Goal: Information Seeking & Learning: Find specific fact

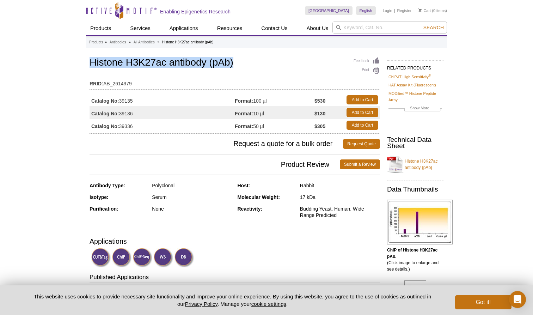
drag, startPoint x: 91, startPoint y: 64, endPoint x: 236, endPoint y: 64, distance: 144.4
click at [236, 64] on h1 "Histone H3K27ac antibody (pAb)" at bounding box center [234, 63] width 290 height 12
copy h1 "Histone H3K27ac antibody (pAb)"
drag, startPoint x: 121, startPoint y: 101, endPoint x: 135, endPoint y: 101, distance: 14.1
click at [135, 101] on td "Catalog No: 39135" at bounding box center [161, 99] width 145 height 13
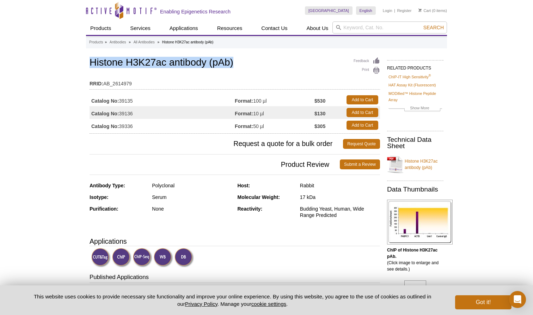
copy td "39135"
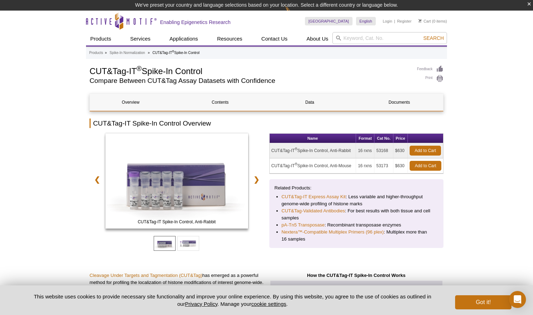
drag, startPoint x: 92, startPoint y: 70, endPoint x: 238, endPoint y: 72, distance: 145.5
click at [238, 72] on h1 "CUT&Tag-IT ® Spike-In Control" at bounding box center [249, 70] width 320 height 11
copy h1 "CUT&Tag-IT ® Spike-In Control"
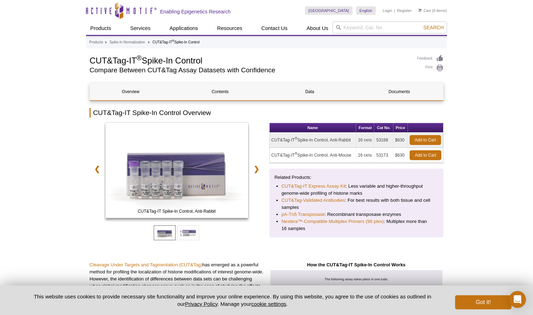
click at [344, 145] on td "CUT&Tag-IT ® Spike-In Control, Anti-Rabbit" at bounding box center [312, 139] width 87 height 15
click at [296, 139] on sup "®" at bounding box center [295, 138] width 2 height 4
drag, startPoint x: 271, startPoint y: 139, endPoint x: 352, endPoint y: 140, distance: 81.0
click at [352, 140] on td "CUT&Tag-IT ® Spike-In Control, Anti-Rabbit" at bounding box center [312, 139] width 87 height 15
drag, startPoint x: 376, startPoint y: 140, endPoint x: 390, endPoint y: 140, distance: 13.7
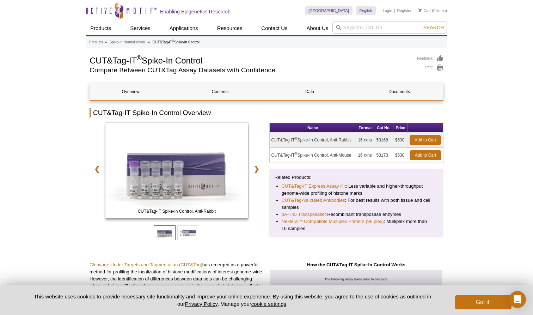
click at [390, 140] on td "53168" at bounding box center [383, 139] width 19 height 15
copy td "53168"
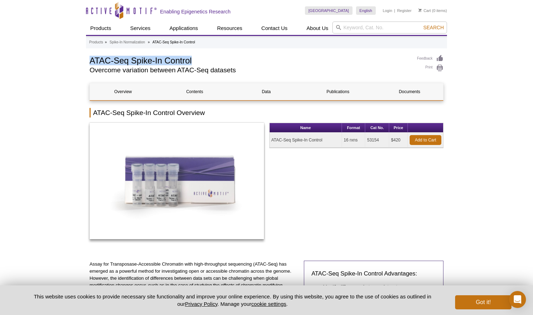
drag, startPoint x: 91, startPoint y: 60, endPoint x: 195, endPoint y: 59, distance: 104.3
click at [195, 59] on h1 "ATAC-Seq Spike-In Control" at bounding box center [249, 60] width 320 height 11
copy h1 "ATAC-Seq Spike-In Control"
drag, startPoint x: 366, startPoint y: 140, endPoint x: 380, endPoint y: 138, distance: 14.2
click at [380, 138] on td "53154" at bounding box center [377, 139] width 24 height 15
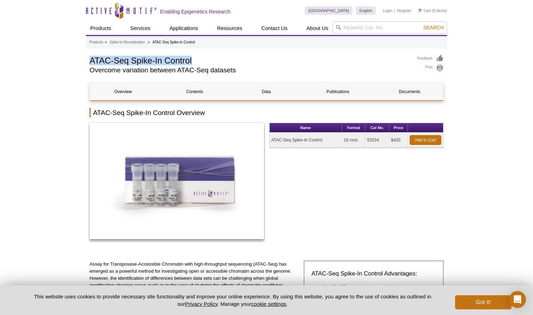
copy td "53154"
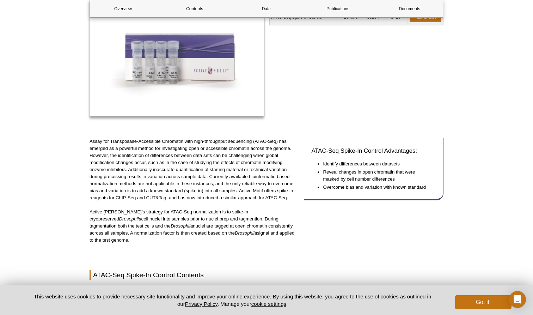
click at [313, 235] on div "ATAC-Seq Spike-In Control Advantages: Identify differences between datasets Rev…" at bounding box center [373, 194] width 139 height 113
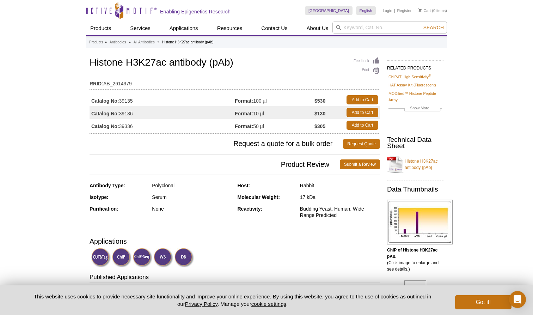
click at [145, 88] on table "RRID: AB_2614979" at bounding box center [234, 81] width 290 height 15
drag, startPoint x: 92, startPoint y: 64, endPoint x: 241, endPoint y: 62, distance: 149.7
click at [241, 62] on h1 "Histone H3K27ac antibody (pAb)" at bounding box center [234, 63] width 290 height 12
click at [328, 106] on td "$130" at bounding box center [328, 112] width 29 height 13
drag, startPoint x: 120, startPoint y: 101, endPoint x: 139, endPoint y: 101, distance: 19.0
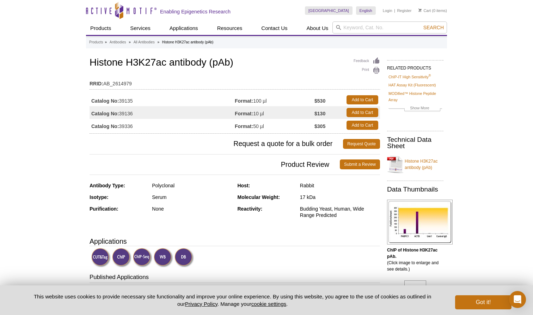
click at [139, 101] on td "Catalog No: 39135" at bounding box center [161, 99] width 145 height 13
copy td "39135"
drag, startPoint x: 120, startPoint y: 101, endPoint x: 136, endPoint y: 101, distance: 15.9
click at [136, 101] on td "Catalog No: 39135" at bounding box center [161, 99] width 145 height 13
copy td "39135"
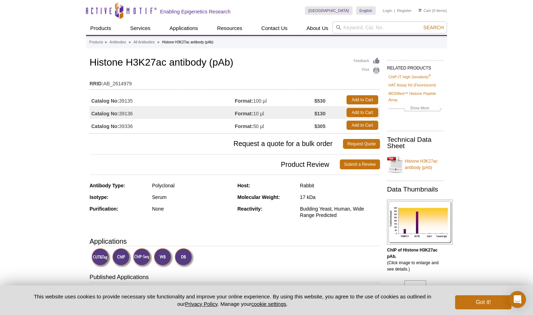
click at [316, 101] on strong "$530" at bounding box center [319, 101] width 11 height 6
drag, startPoint x: 315, startPoint y: 101, endPoint x: 327, endPoint y: 101, distance: 12.0
click at [327, 101] on td "$530" at bounding box center [328, 99] width 29 height 13
copy strong "$530"
